Goal: Information Seeking & Learning: Learn about a topic

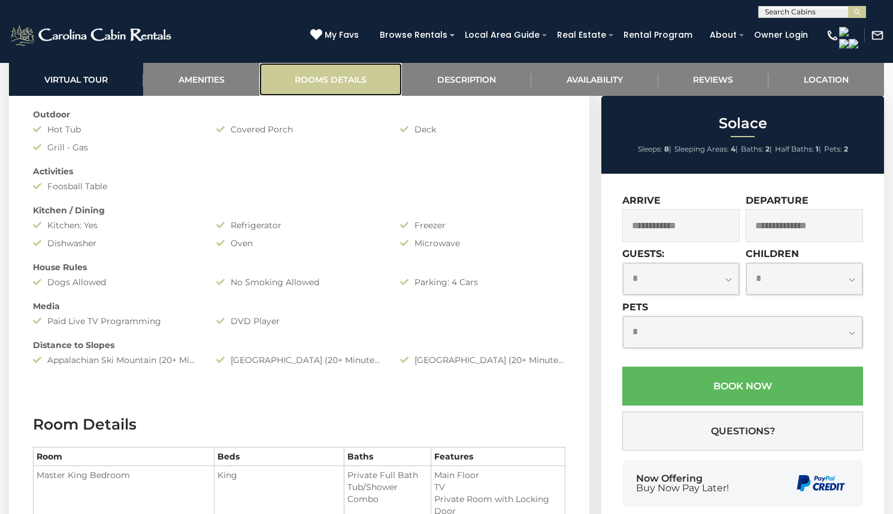
click at [360, 76] on link "Rooms Details" at bounding box center [330, 79] width 143 height 33
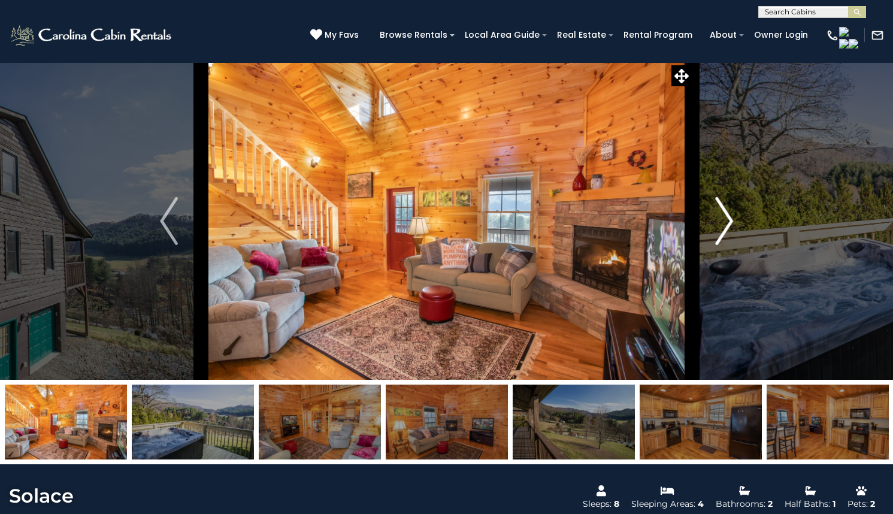
click at [730, 245] on img "Next" at bounding box center [724, 221] width 18 height 48
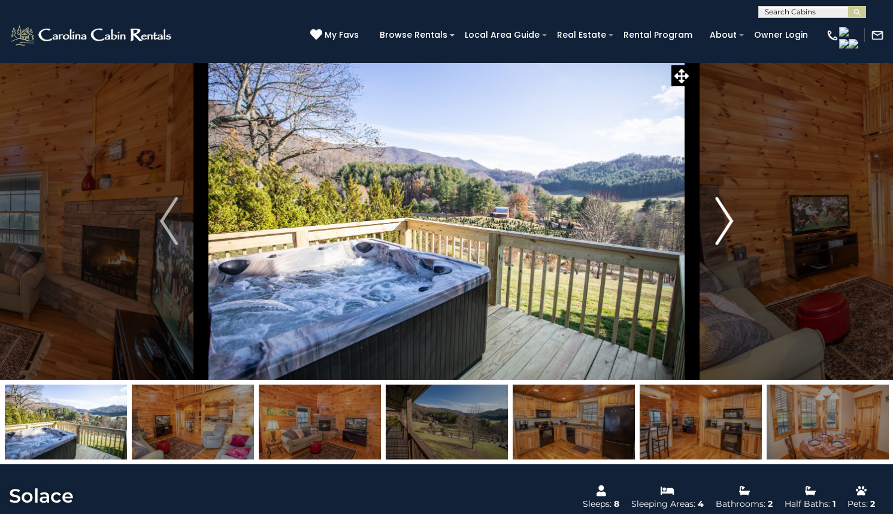
click at [730, 245] on img "Next" at bounding box center [724, 221] width 18 height 48
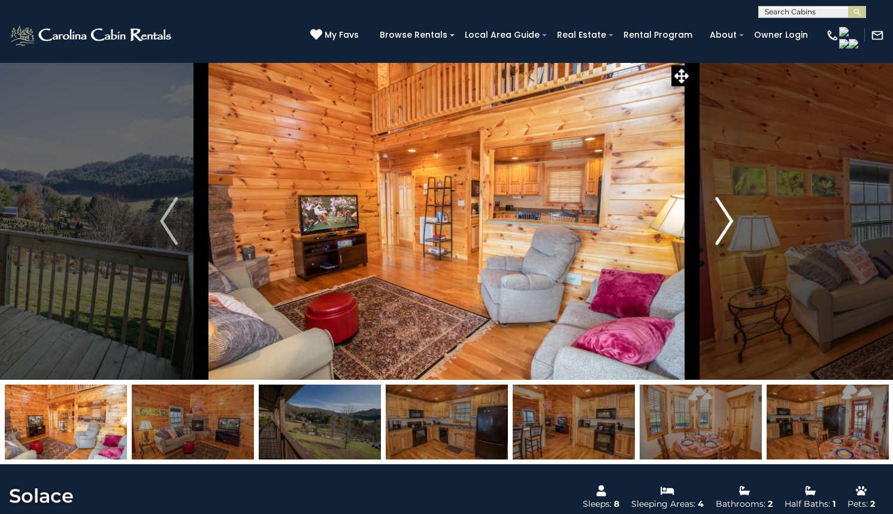
click at [730, 245] on img "Next" at bounding box center [724, 221] width 18 height 48
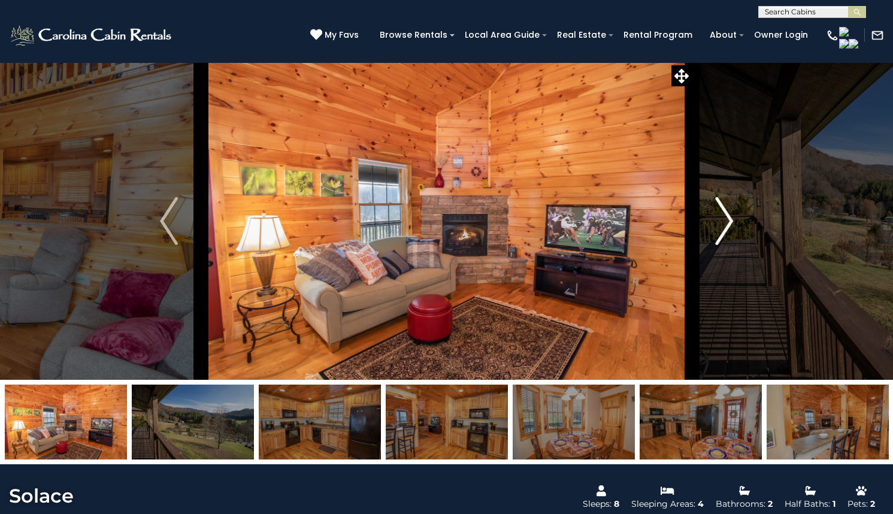
click at [726, 245] on img "Next" at bounding box center [724, 221] width 18 height 48
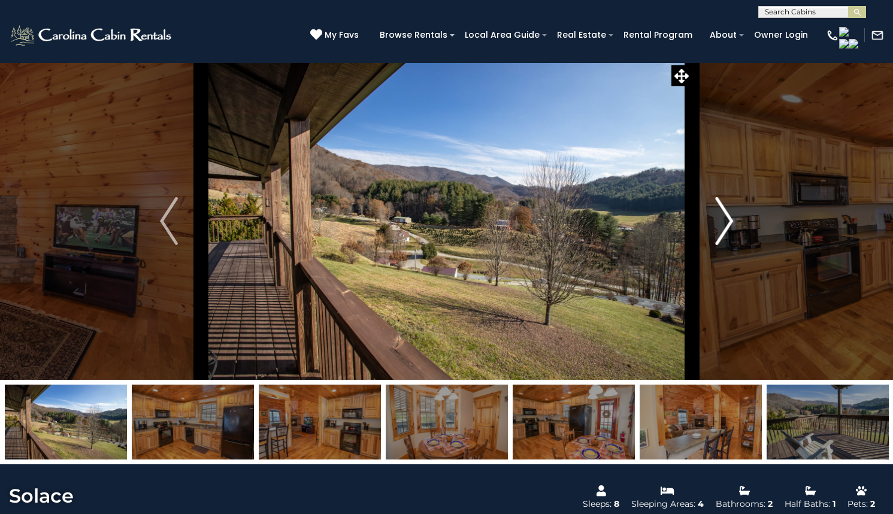
click at [726, 245] on img "Next" at bounding box center [724, 221] width 18 height 48
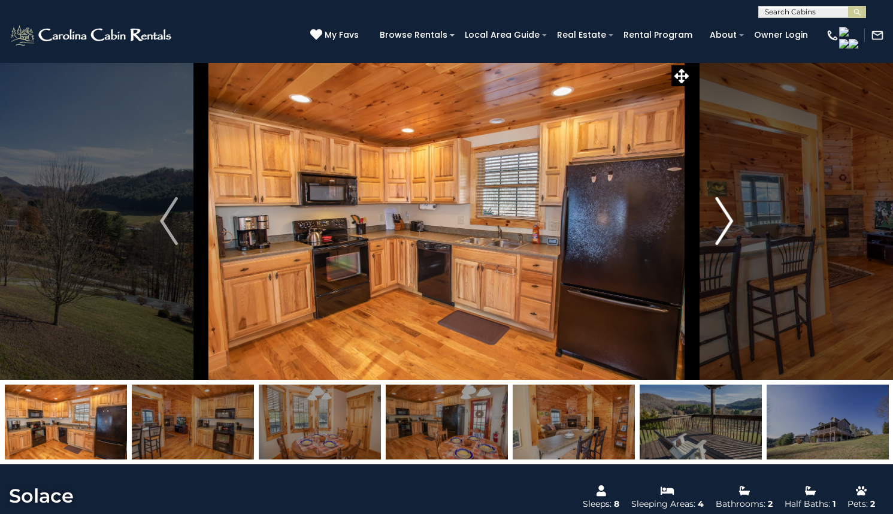
click at [726, 245] on img "Next" at bounding box center [724, 221] width 18 height 48
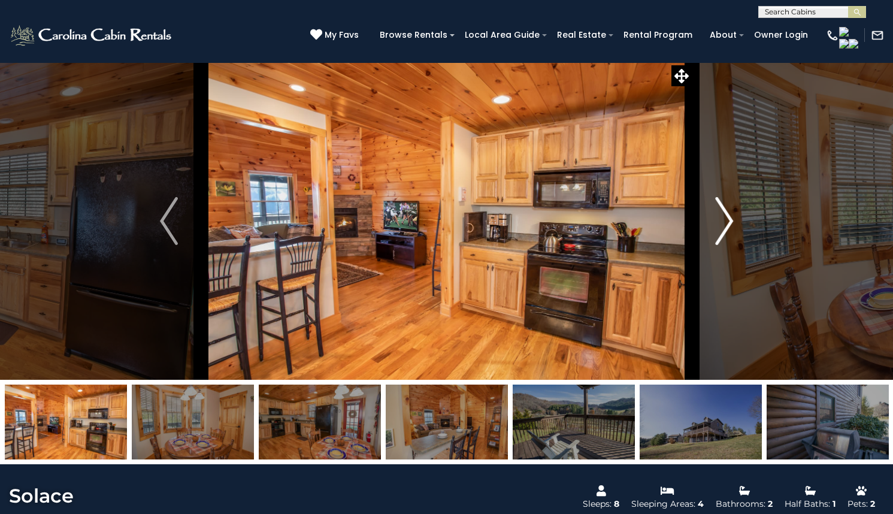
click at [726, 245] on img "Next" at bounding box center [724, 221] width 18 height 48
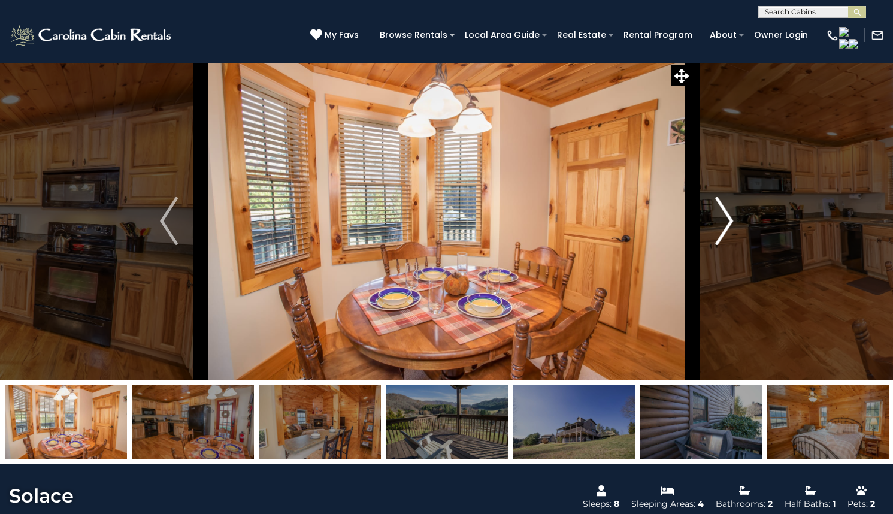
click at [726, 245] on img "Next" at bounding box center [724, 221] width 18 height 48
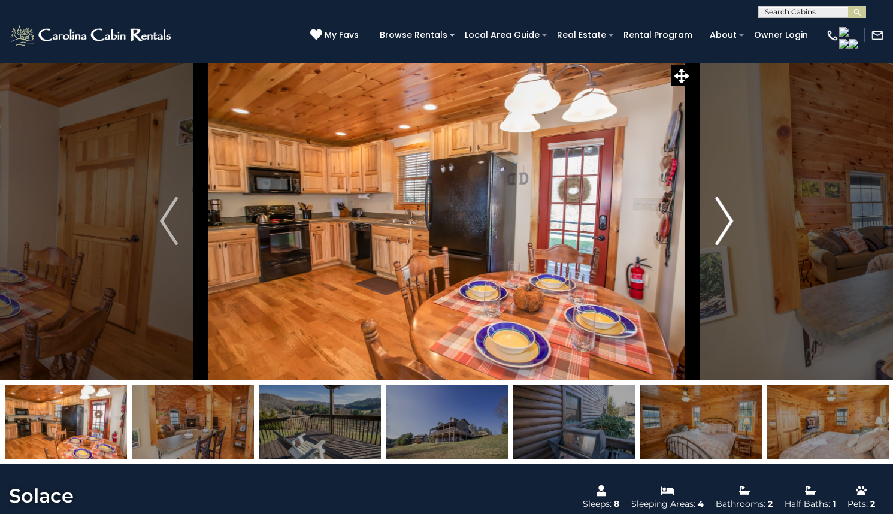
click at [726, 245] on img "Next" at bounding box center [724, 221] width 18 height 48
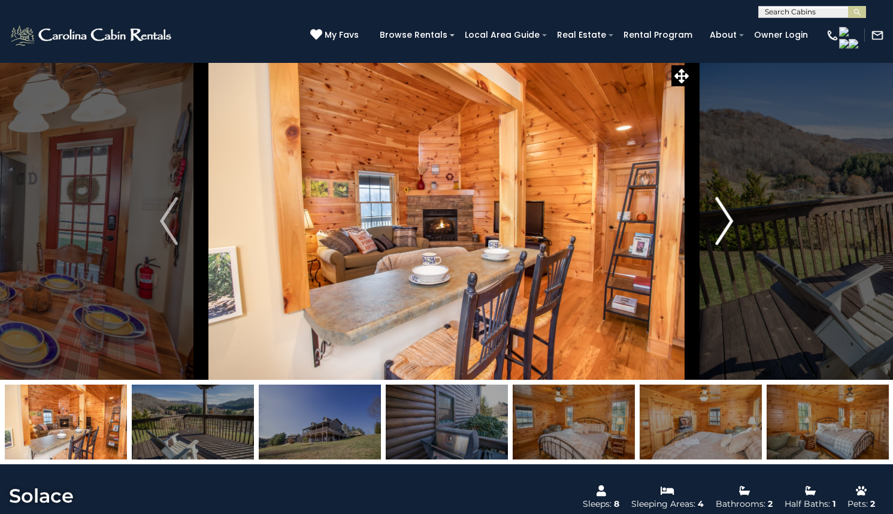
click at [726, 245] on img "Next" at bounding box center [724, 221] width 18 height 48
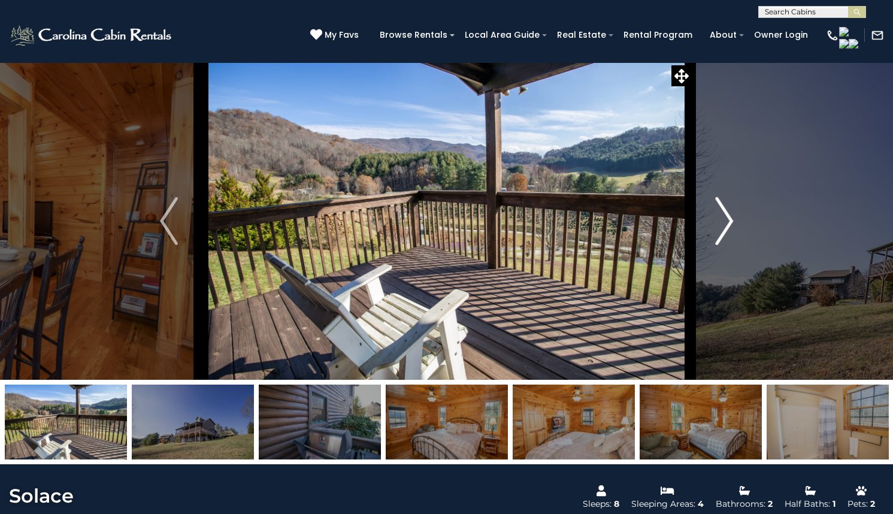
click at [726, 245] on img "Next" at bounding box center [724, 221] width 18 height 48
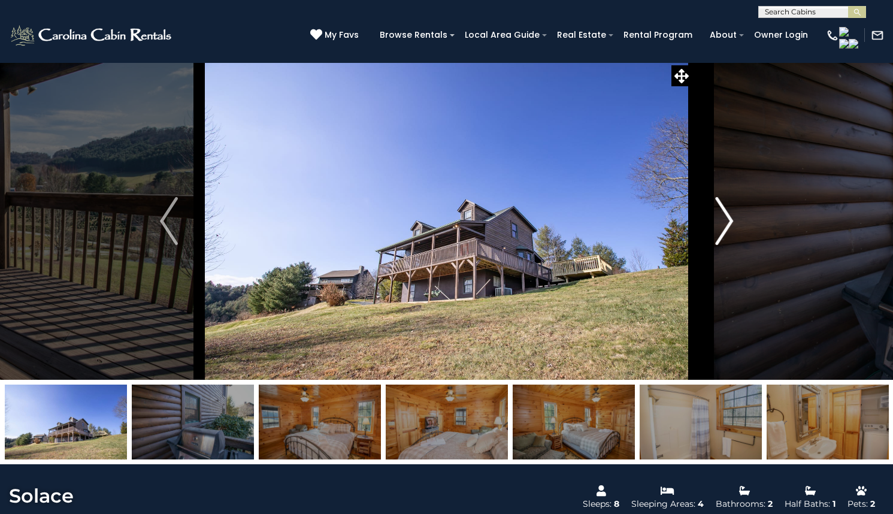
click at [726, 245] on img "Next" at bounding box center [724, 221] width 18 height 48
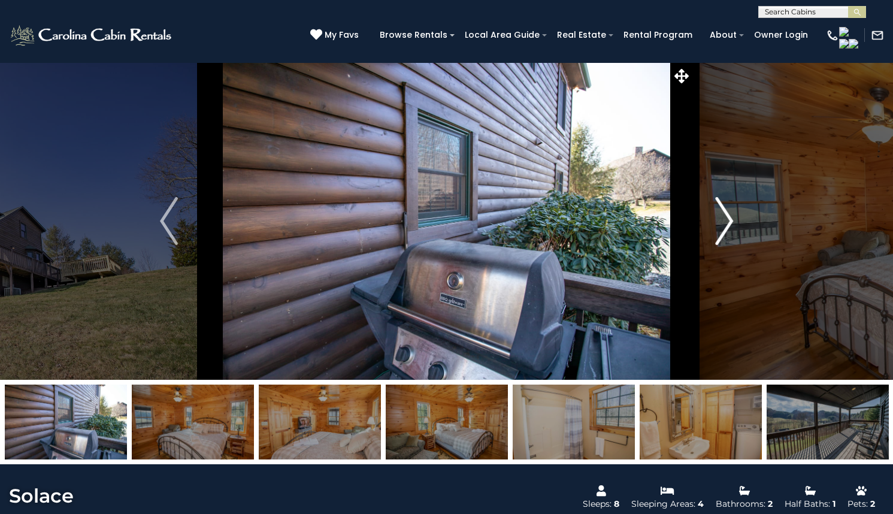
click at [726, 245] on img "Next" at bounding box center [724, 221] width 18 height 48
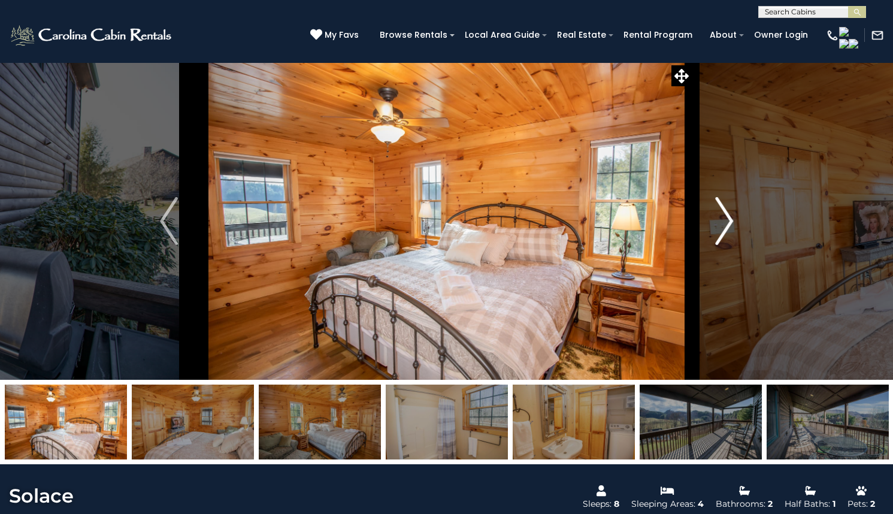
click at [726, 245] on img "Next" at bounding box center [724, 221] width 18 height 48
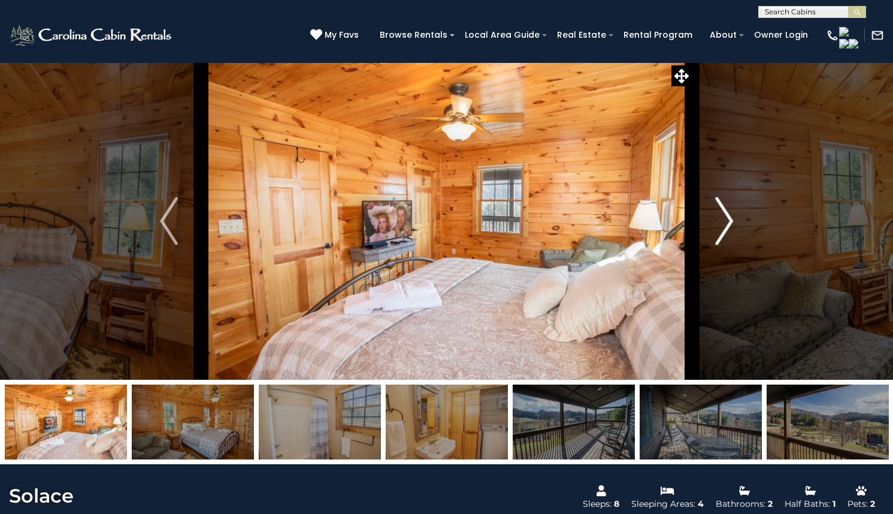
click at [726, 245] on img "Next" at bounding box center [724, 221] width 18 height 48
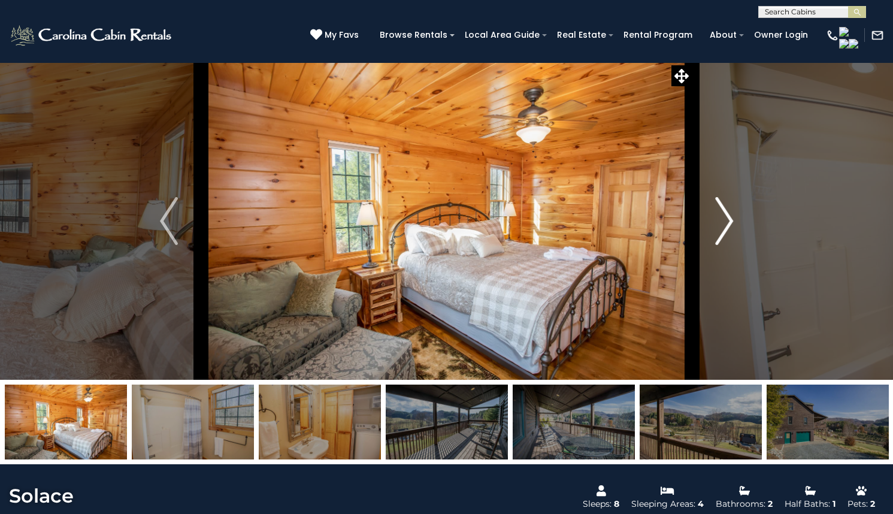
click at [726, 245] on img "Next" at bounding box center [724, 221] width 18 height 48
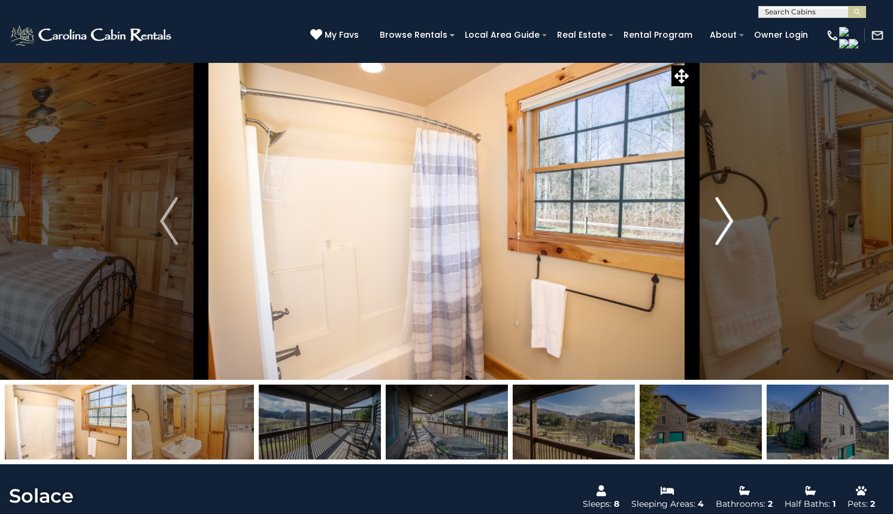
click at [726, 245] on img "Next" at bounding box center [724, 221] width 18 height 48
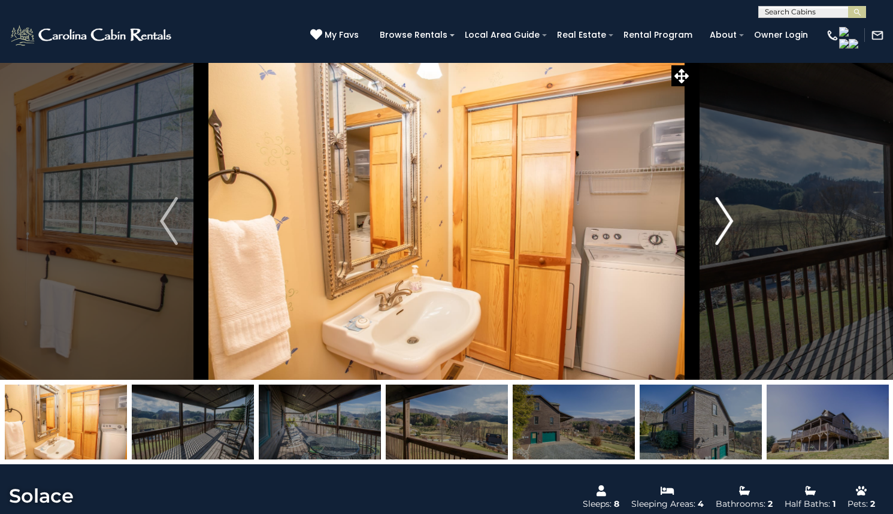
click at [726, 245] on img "Next" at bounding box center [724, 221] width 18 height 48
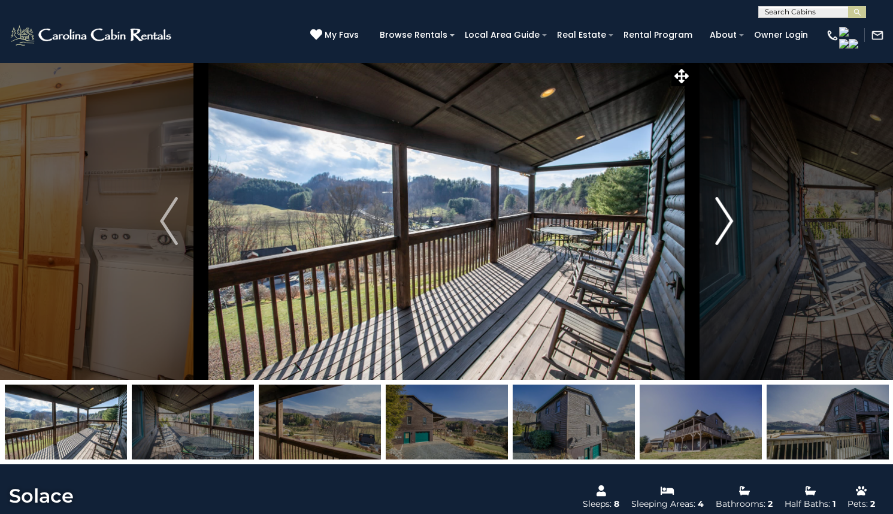
click at [726, 245] on img "Next" at bounding box center [724, 221] width 18 height 48
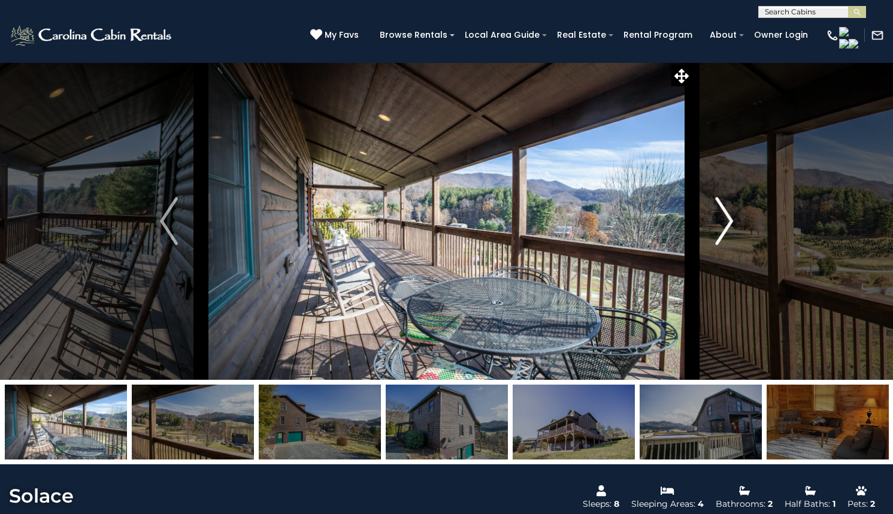
click at [726, 245] on img "Next" at bounding box center [724, 221] width 18 height 48
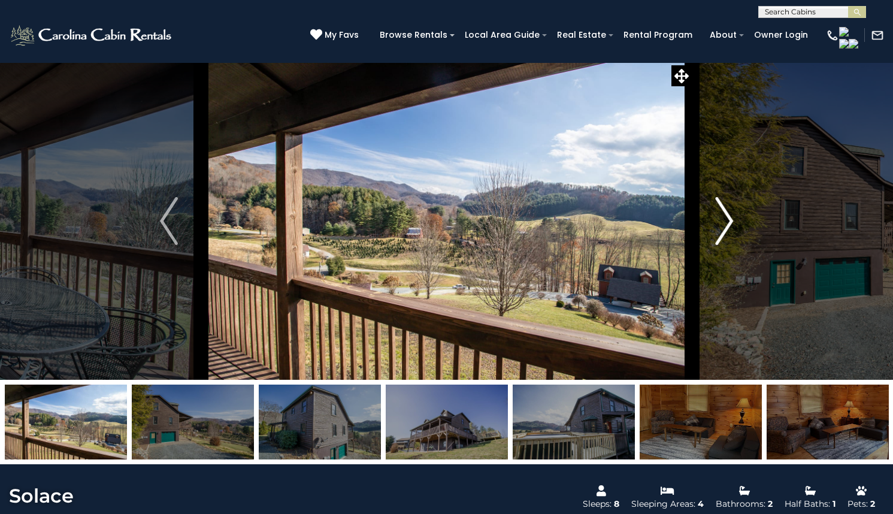
click at [726, 245] on img "Next" at bounding box center [724, 221] width 18 height 48
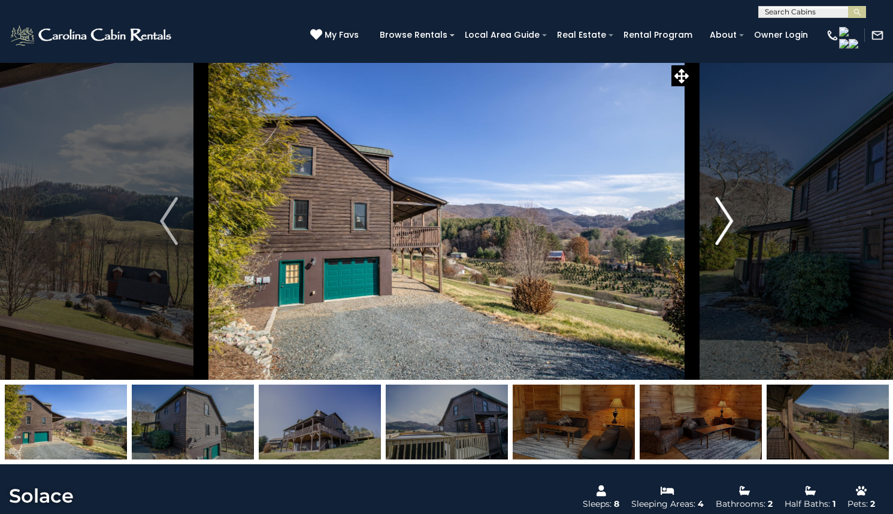
click at [726, 245] on img "Next" at bounding box center [724, 221] width 18 height 48
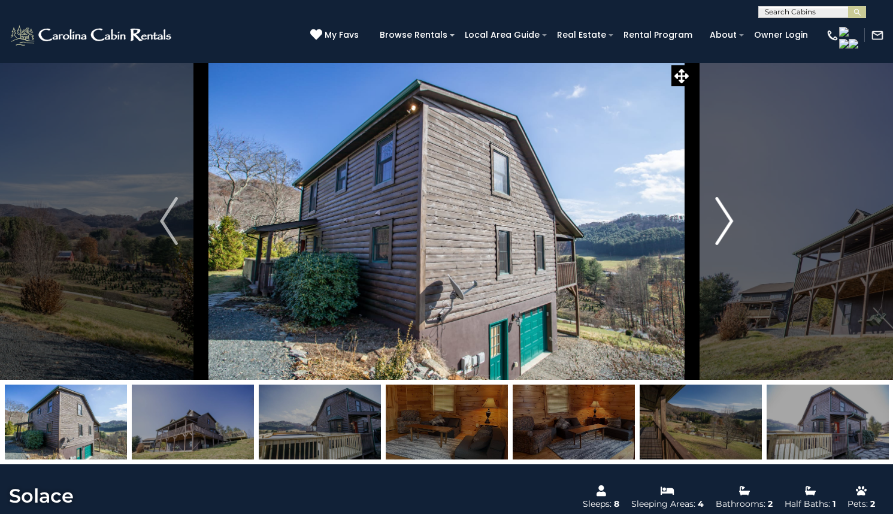
click at [726, 245] on img "Next" at bounding box center [724, 221] width 18 height 48
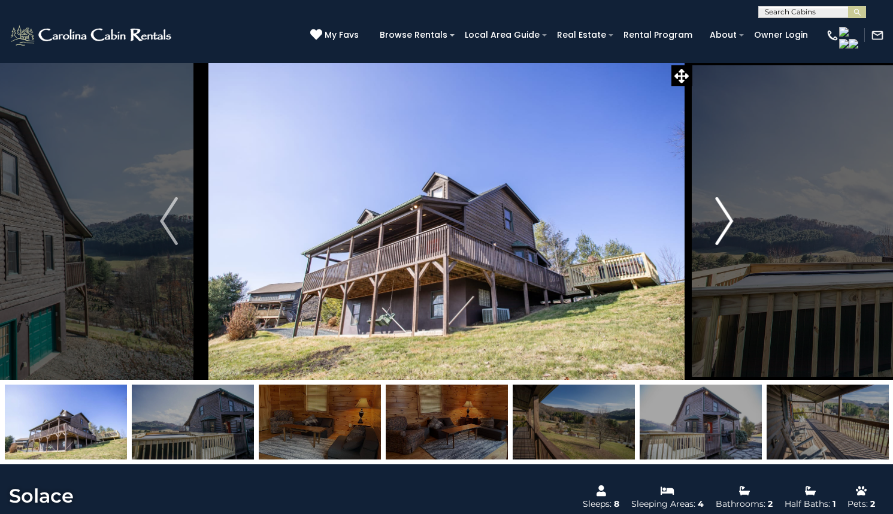
click at [726, 245] on img "Next" at bounding box center [724, 221] width 18 height 48
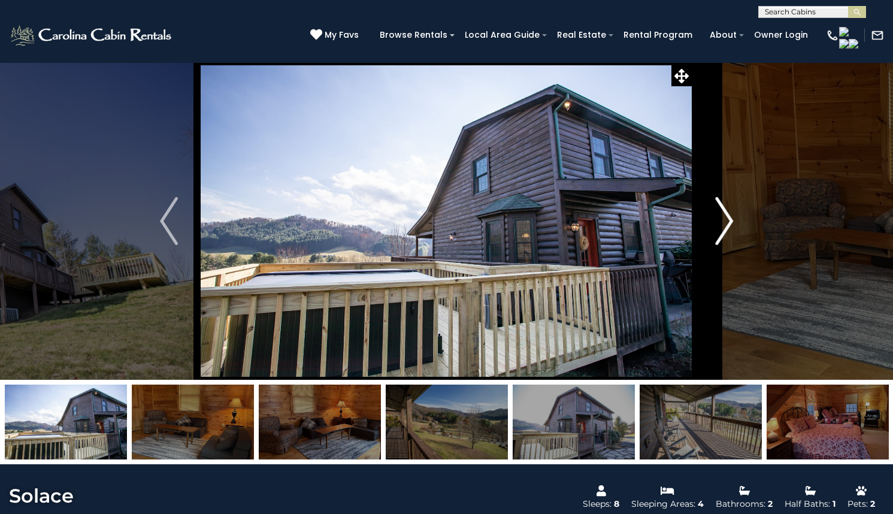
click at [726, 245] on img "Next" at bounding box center [724, 221] width 18 height 48
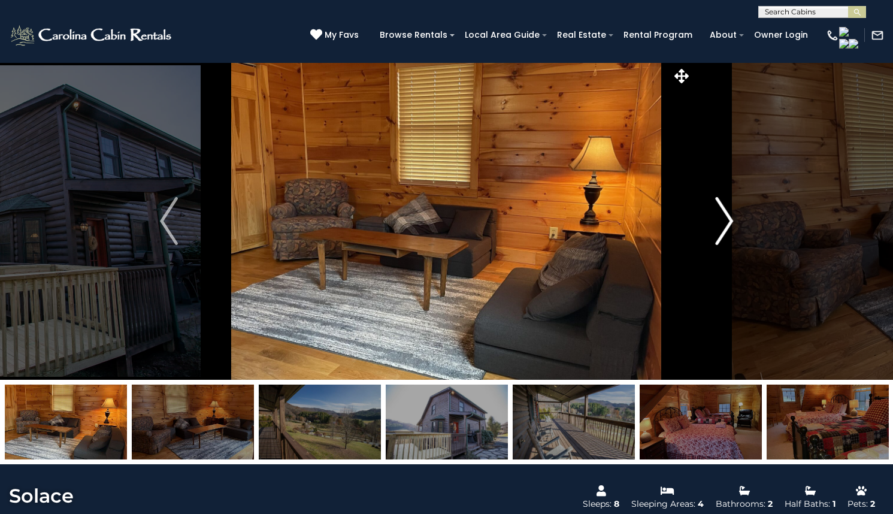
click at [726, 245] on img "Next" at bounding box center [724, 221] width 18 height 48
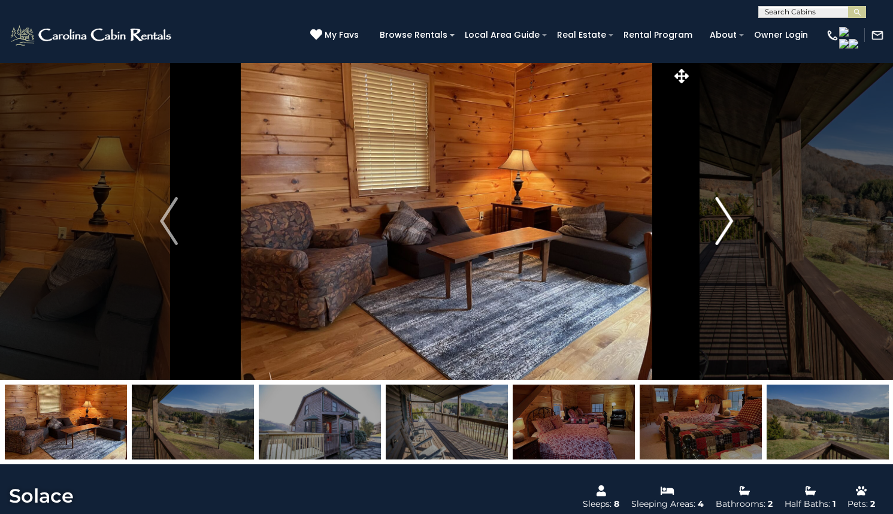
click at [726, 245] on img "Next" at bounding box center [724, 221] width 18 height 48
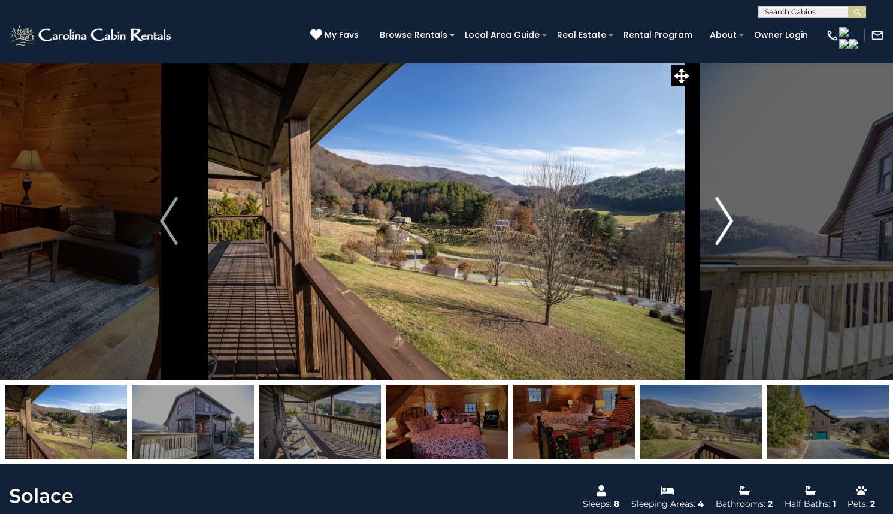
click at [726, 245] on img "Next" at bounding box center [724, 221] width 18 height 48
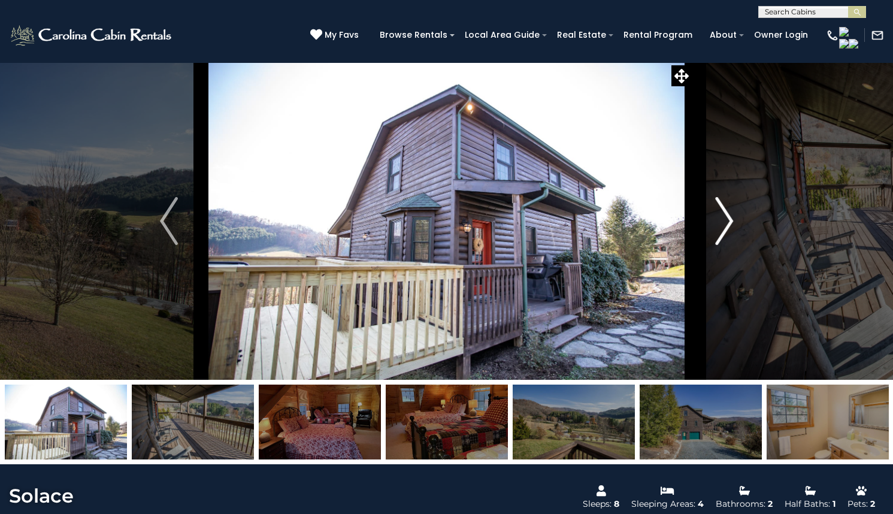
click at [726, 245] on img "Next" at bounding box center [724, 221] width 18 height 48
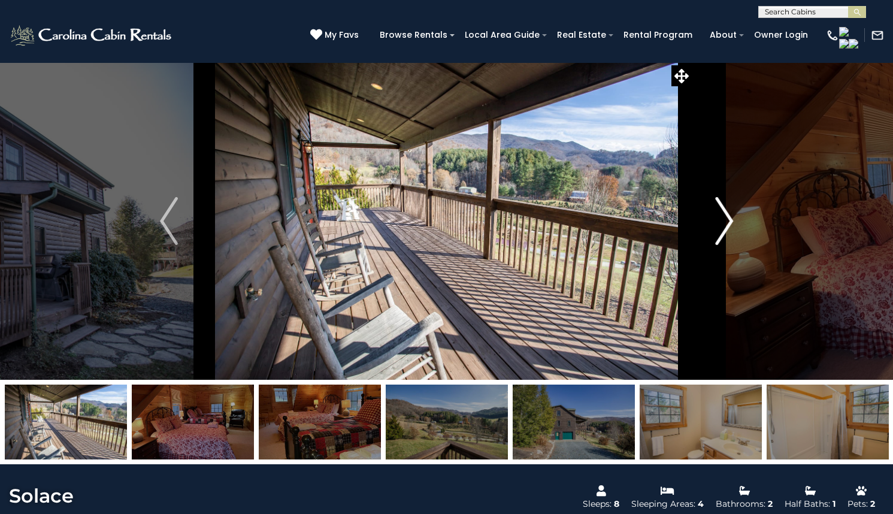
click at [726, 245] on img "Next" at bounding box center [724, 221] width 18 height 48
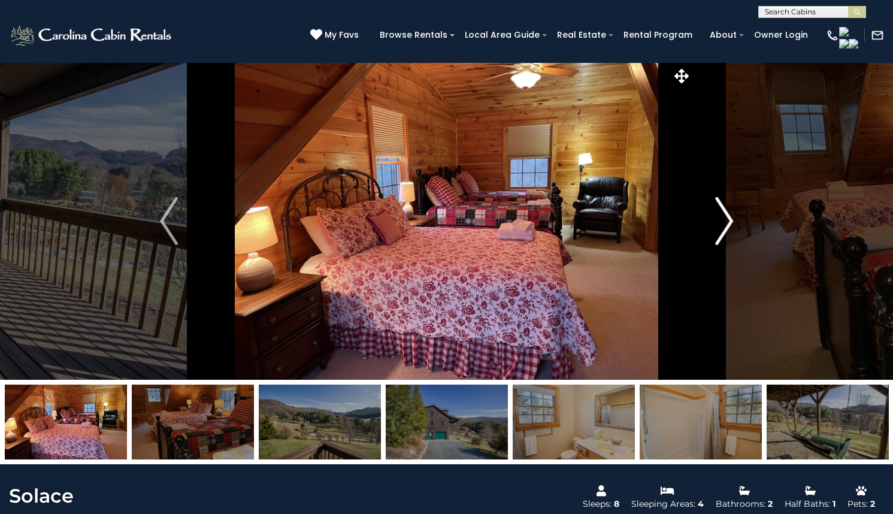
click at [726, 245] on img "Next" at bounding box center [724, 221] width 18 height 48
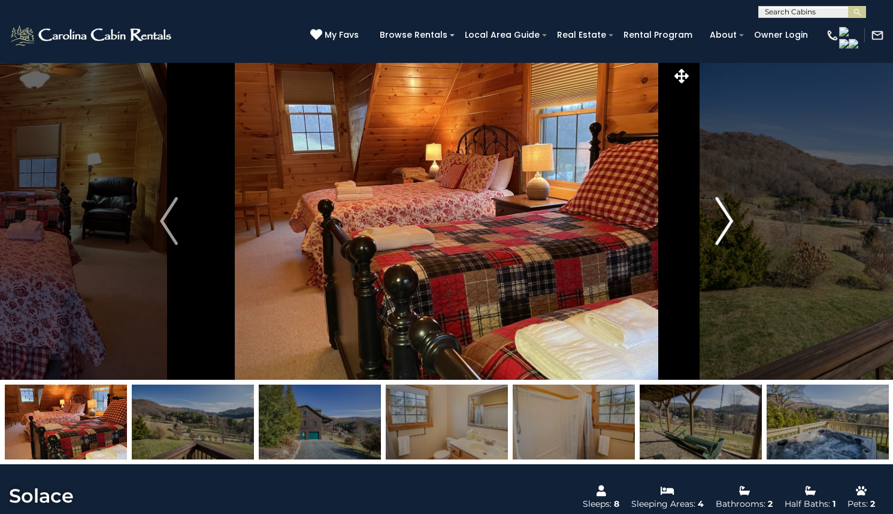
click at [726, 245] on img "Next" at bounding box center [724, 221] width 18 height 48
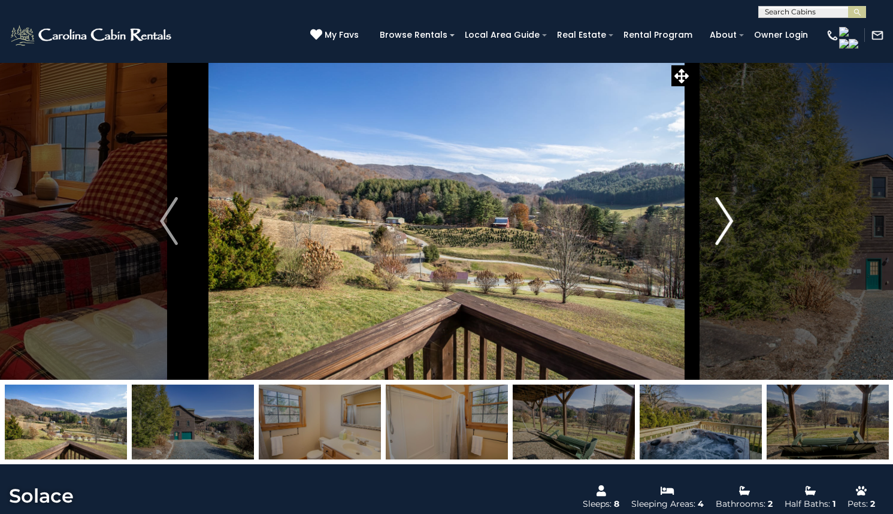
click at [726, 245] on img "Next" at bounding box center [724, 221] width 18 height 48
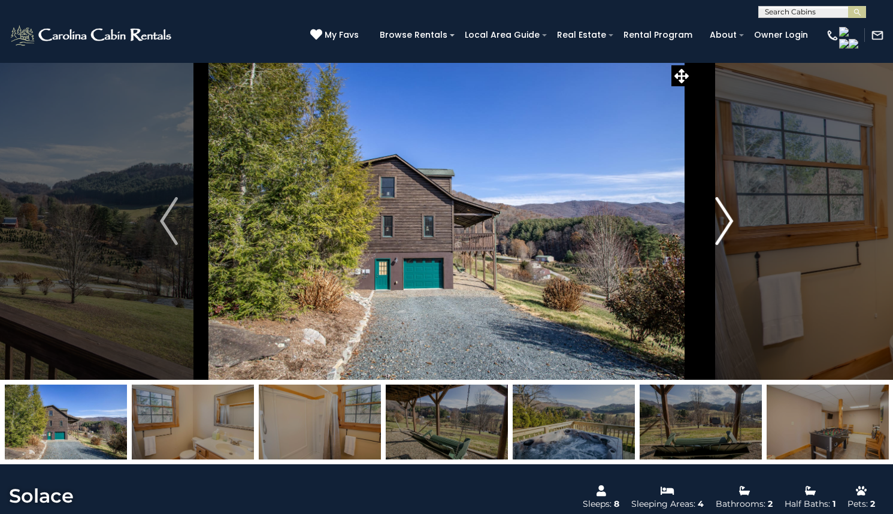
click at [726, 245] on img "Next" at bounding box center [724, 221] width 18 height 48
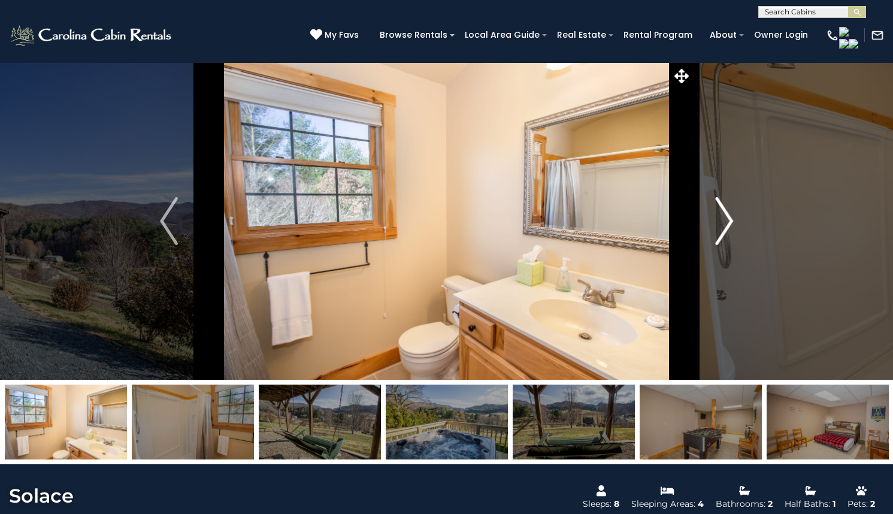
click at [726, 245] on img "Next" at bounding box center [724, 221] width 18 height 48
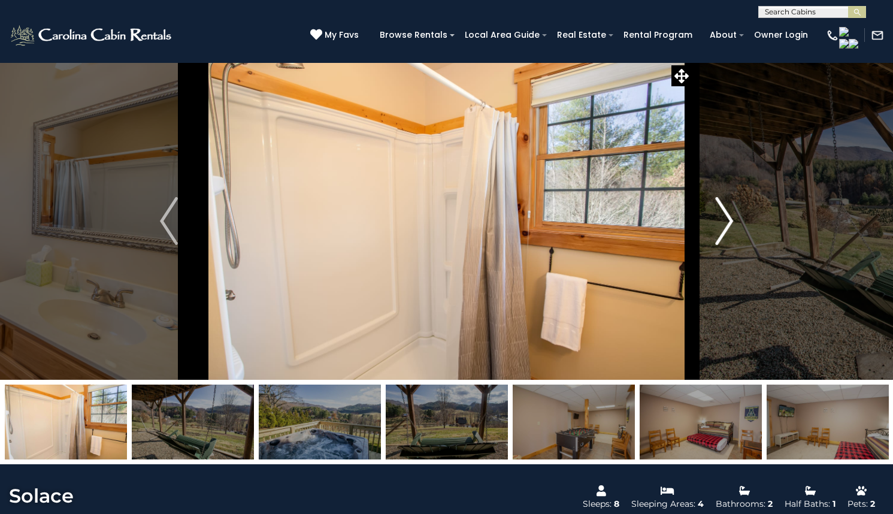
click at [726, 245] on img "Next" at bounding box center [724, 221] width 18 height 48
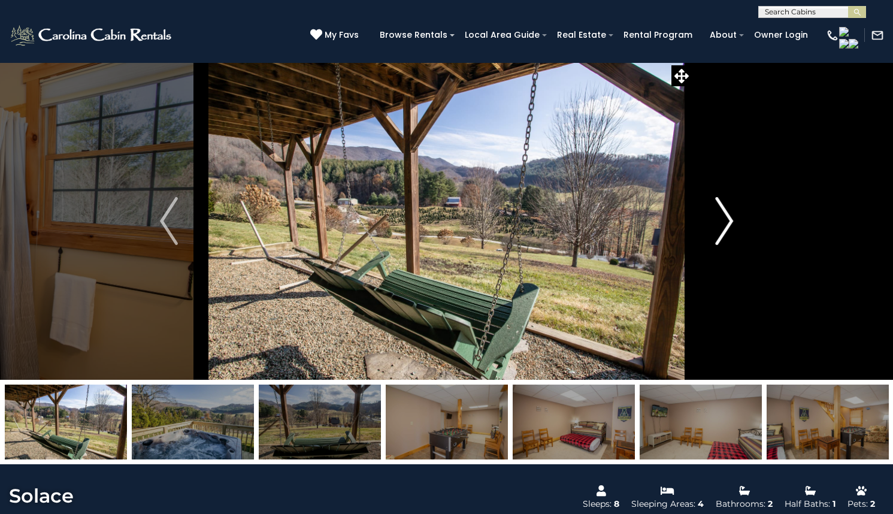
click at [726, 245] on img "Next" at bounding box center [724, 221] width 18 height 48
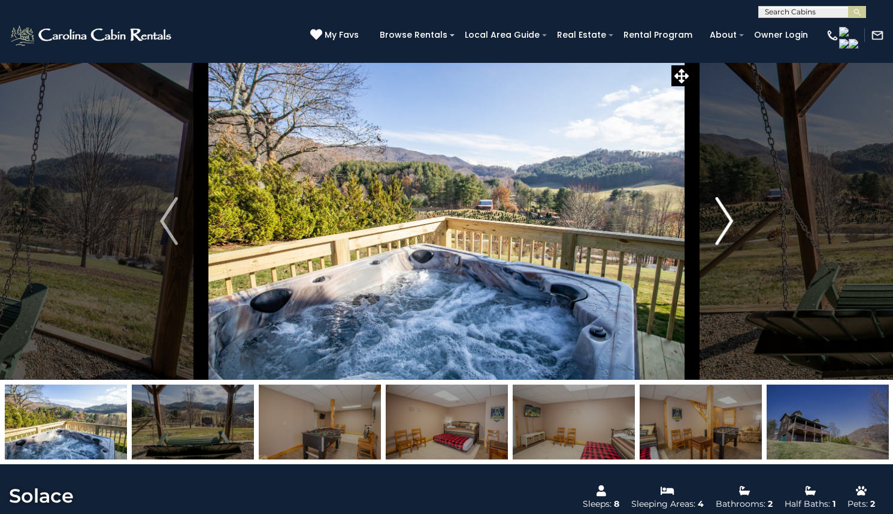
click at [726, 245] on img "Next" at bounding box center [724, 221] width 18 height 48
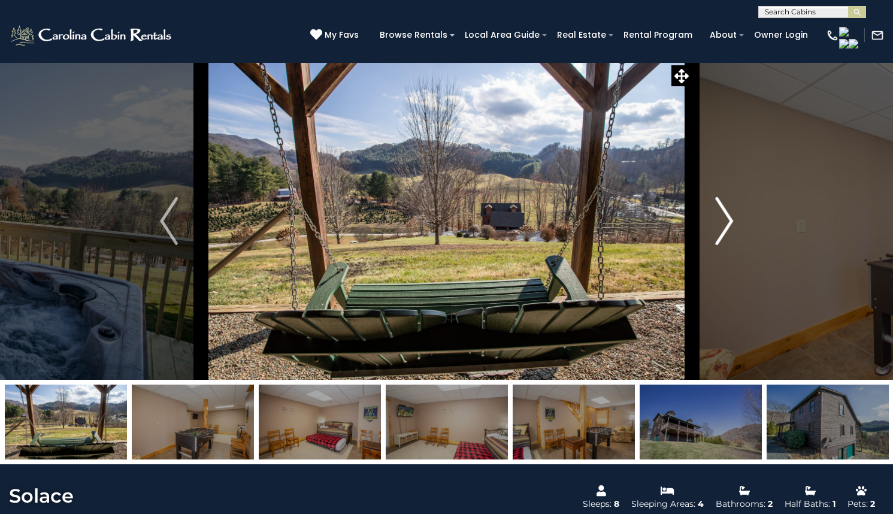
click at [726, 245] on img "Next" at bounding box center [724, 221] width 18 height 48
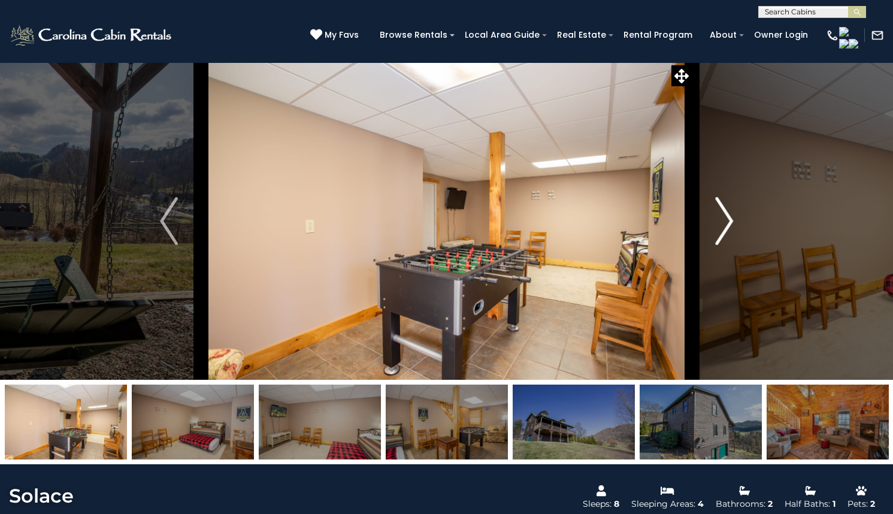
click at [726, 245] on img "Next" at bounding box center [724, 221] width 18 height 48
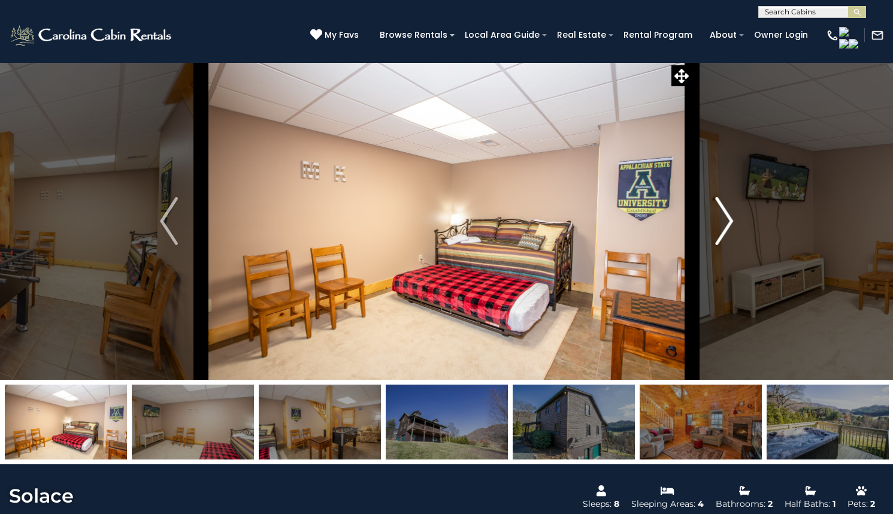
click at [726, 245] on img "Next" at bounding box center [724, 221] width 18 height 48
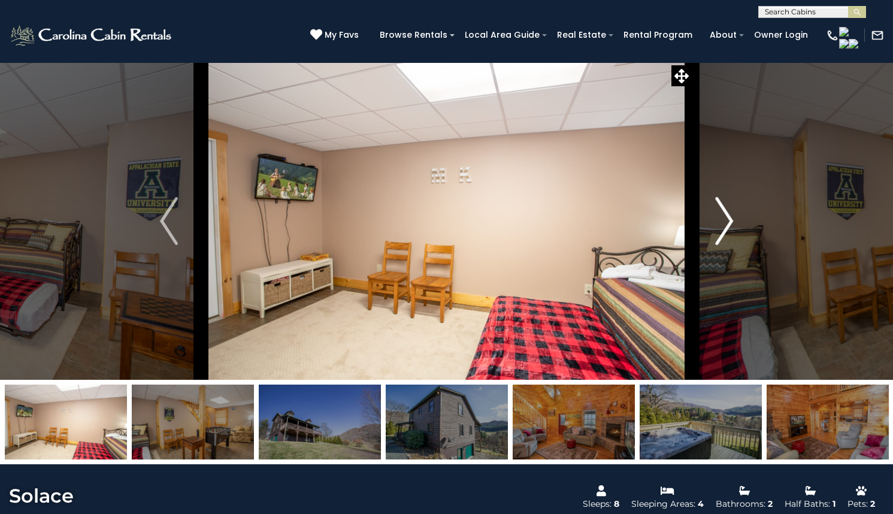
click at [726, 245] on img "Next" at bounding box center [724, 221] width 18 height 48
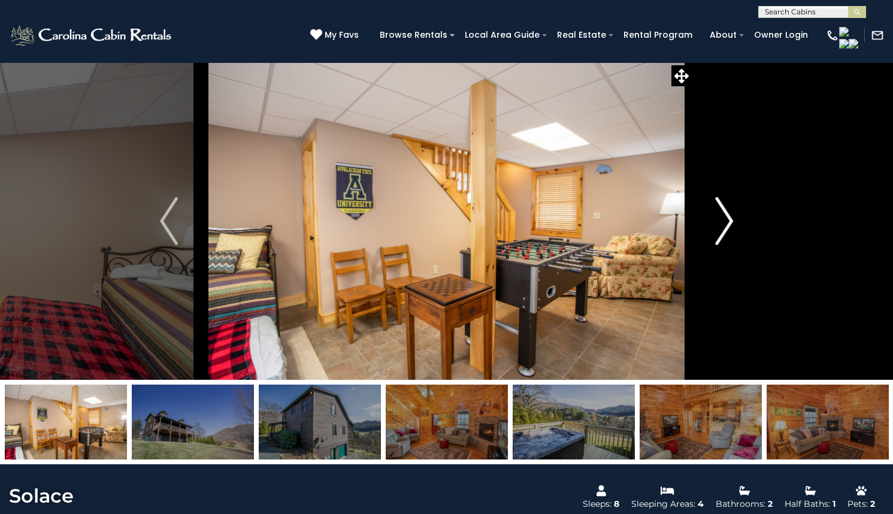
click at [726, 245] on img "Next" at bounding box center [724, 221] width 18 height 48
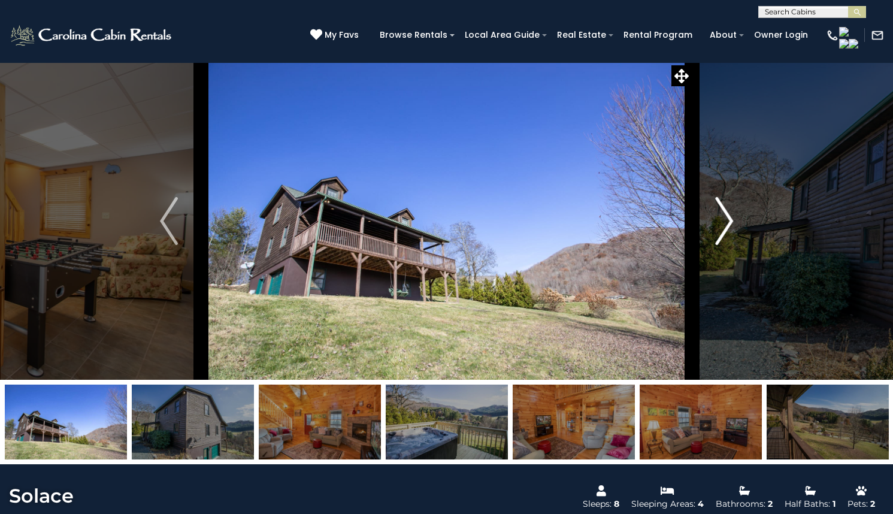
click at [726, 245] on img "Next" at bounding box center [724, 221] width 18 height 48
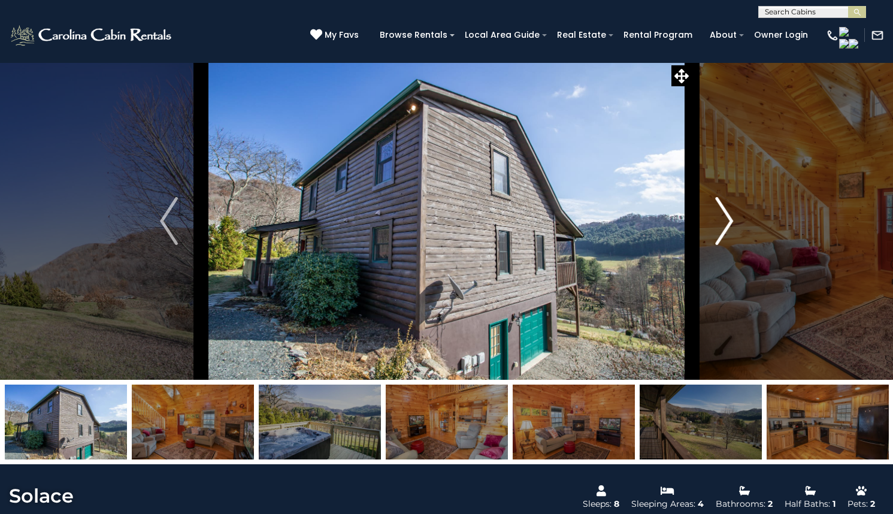
click at [726, 245] on img "Next" at bounding box center [724, 221] width 18 height 48
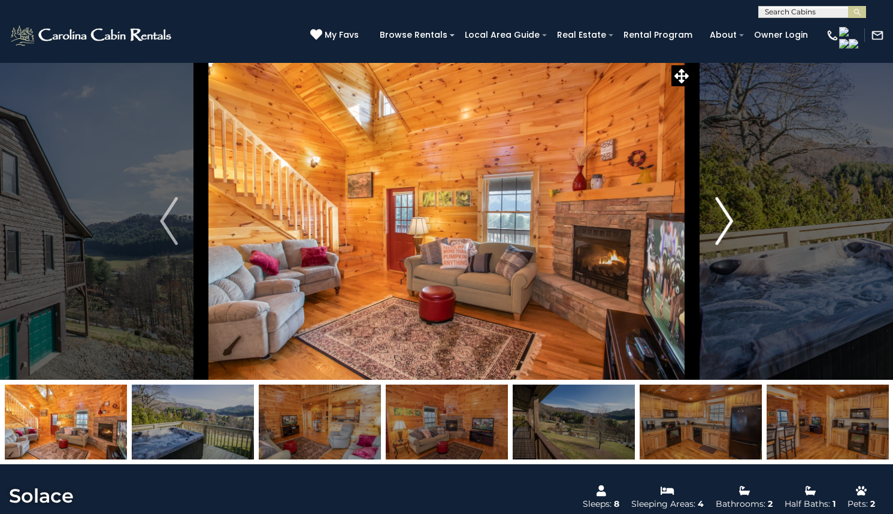
click at [726, 245] on img "Next" at bounding box center [724, 221] width 18 height 48
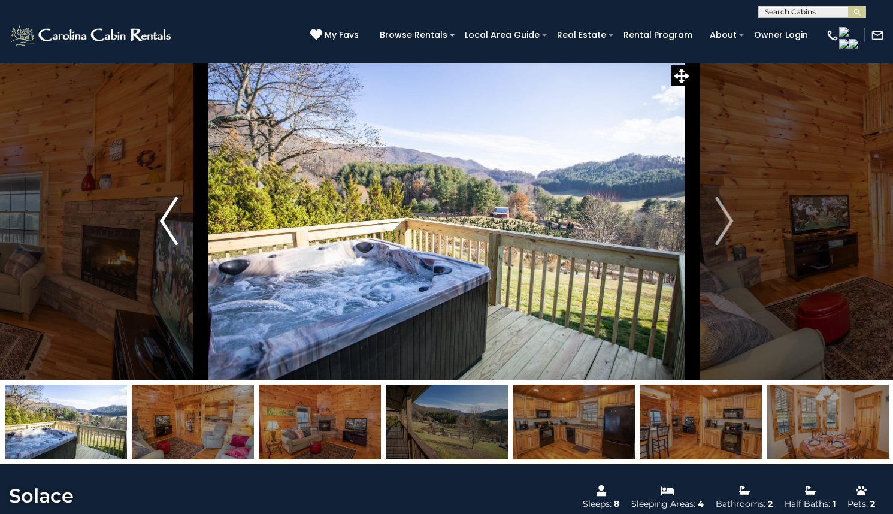
click at [164, 245] on img "Previous" at bounding box center [169, 221] width 18 height 48
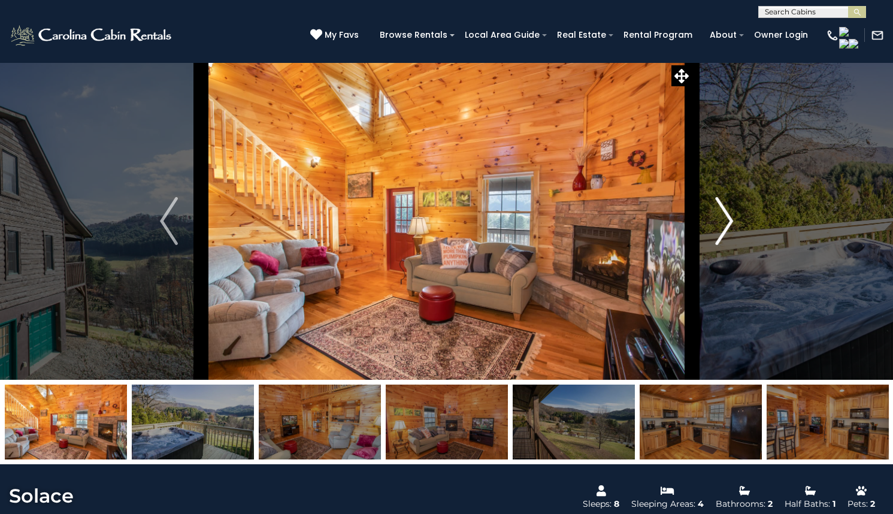
click at [736, 271] on button "Next" at bounding box center [725, 221] width 64 height 318
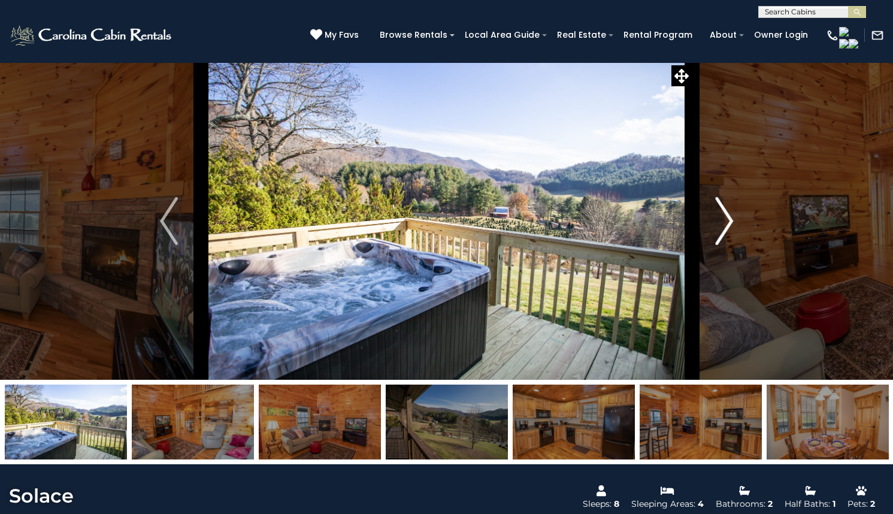
click at [732, 245] on img "Next" at bounding box center [724, 221] width 18 height 48
